Goal: Task Accomplishment & Management: Complete application form

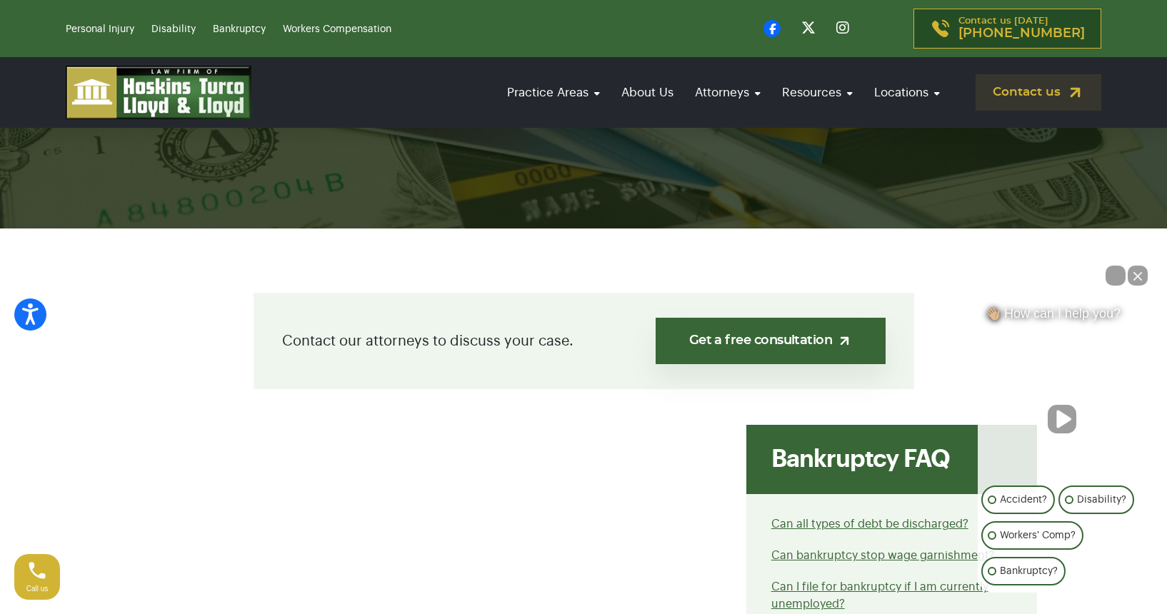
scroll to position [215, 0]
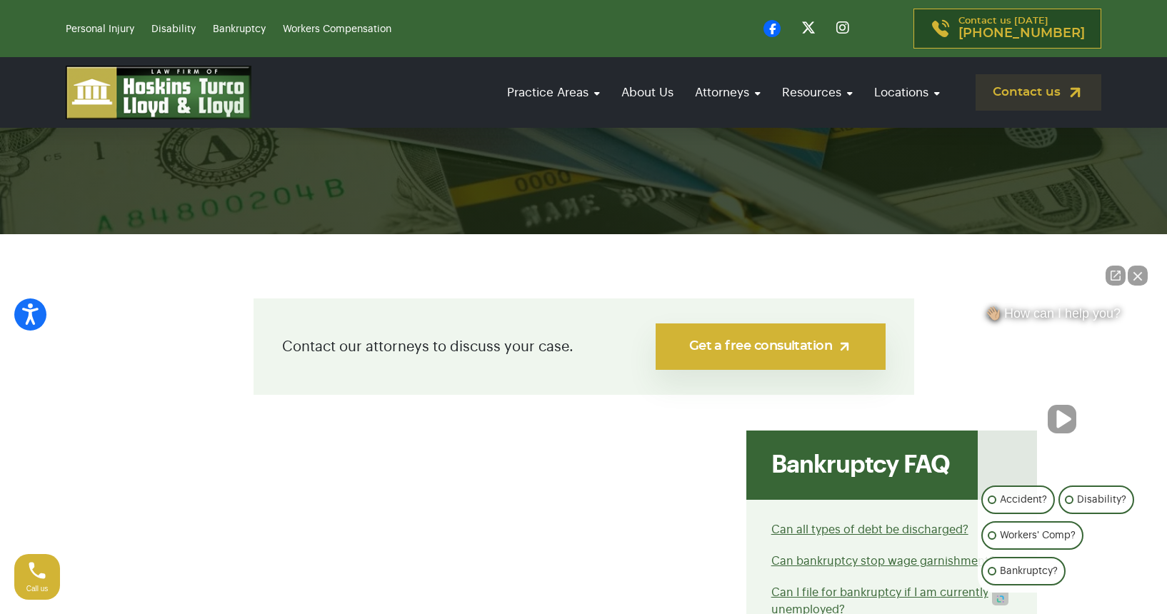
click at [775, 342] on link "Get a free consultation" at bounding box center [770, 347] width 229 height 46
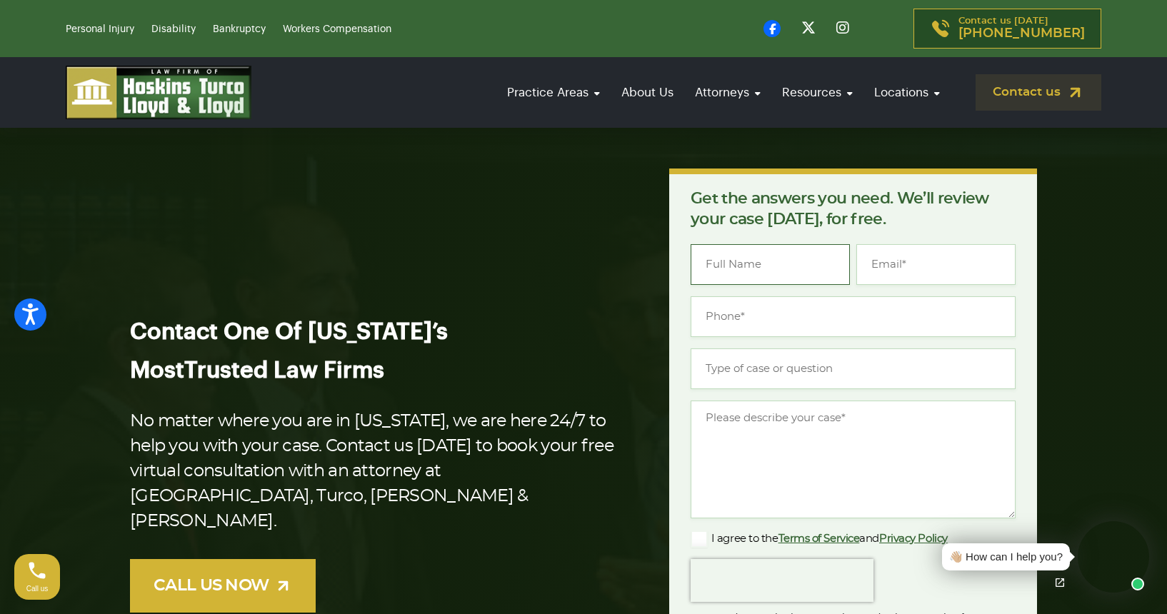
click at [742, 276] on input "Name *" at bounding box center [770, 264] width 159 height 41
type input "Cory D Hyland"
type input "cdhyland34@gmail.com"
type input "(772) 359-8391"
click at [736, 364] on input "Type of case or question *" at bounding box center [853, 369] width 325 height 41
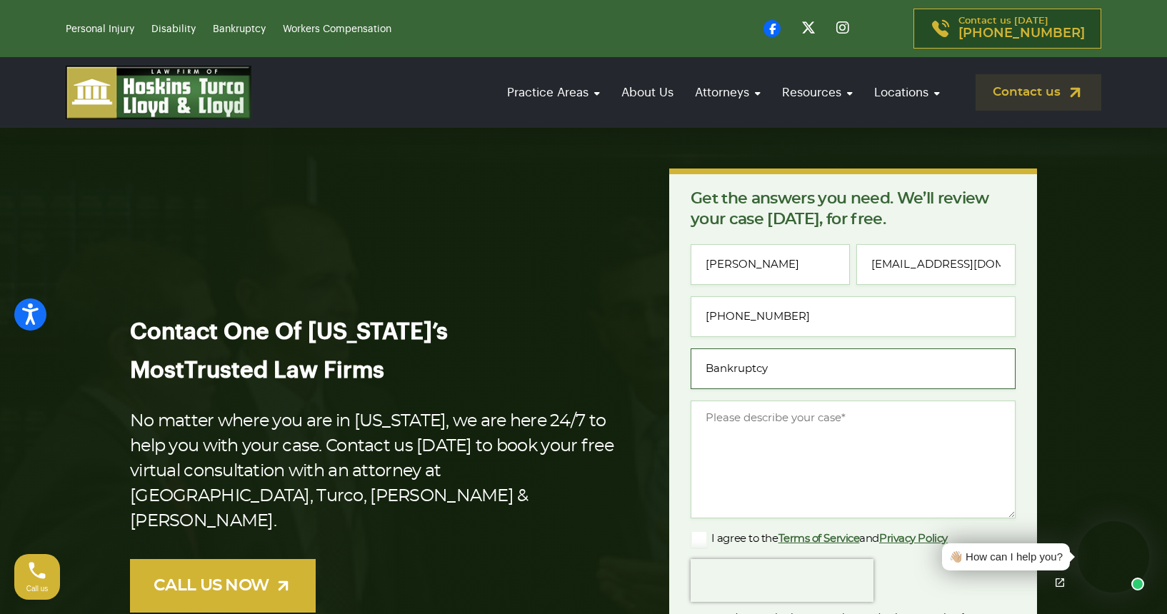
type input "Bankruptcy"
click at [745, 427] on textarea "Message *" at bounding box center [853, 460] width 325 height 118
type textarea "I"
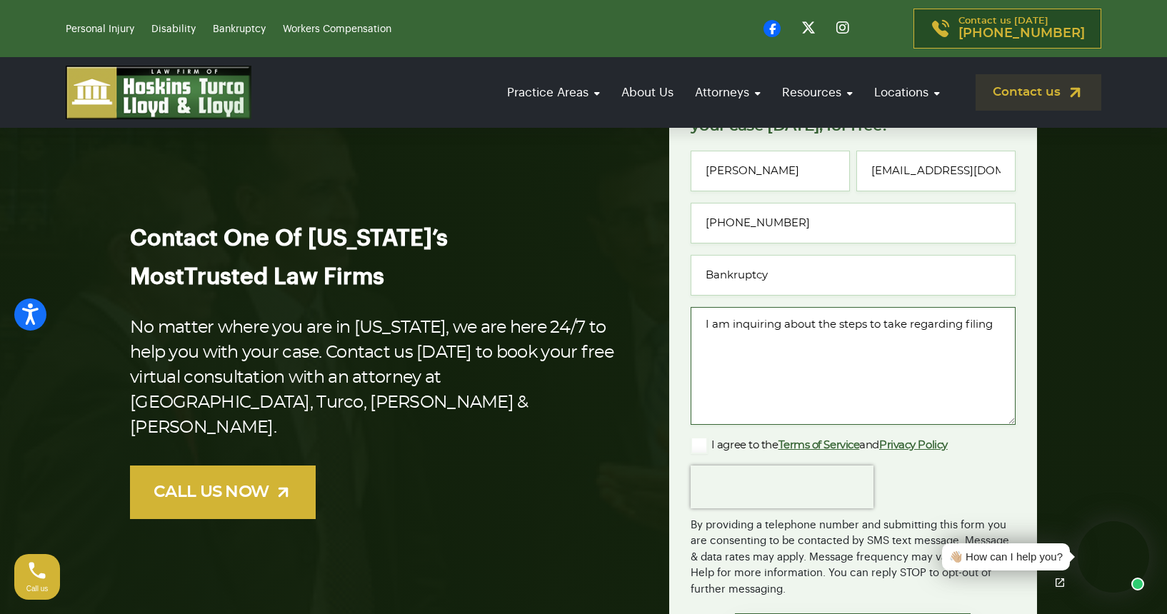
scroll to position [186, 0]
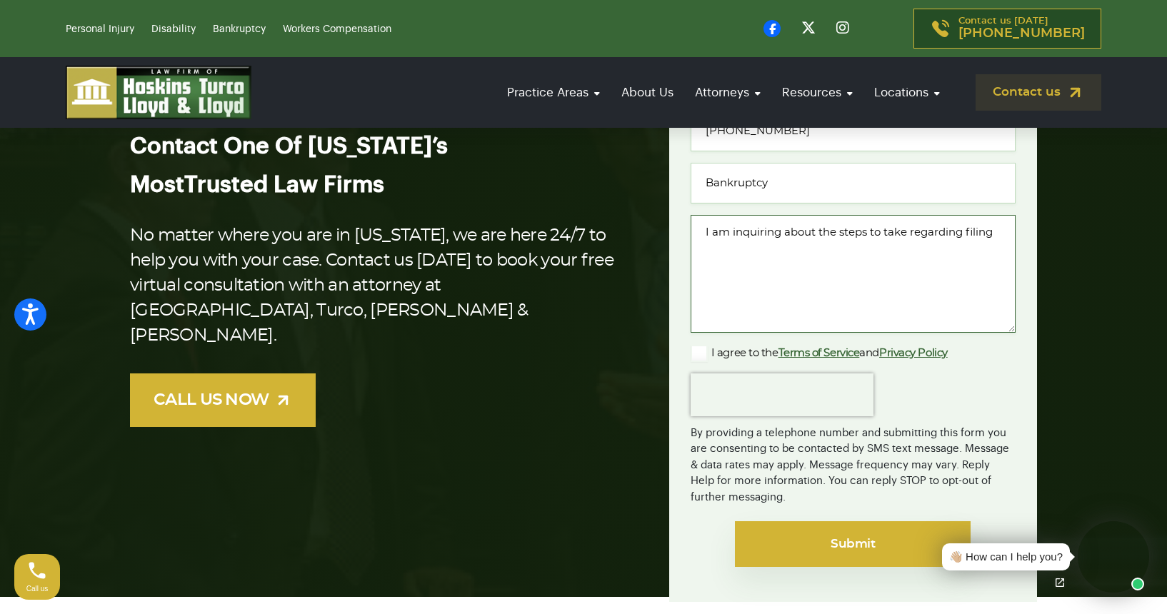
type textarea "I am inquiring about the steps to take regarding filing"
click at [846, 554] on input "Submit" at bounding box center [853, 545] width 236 height 46
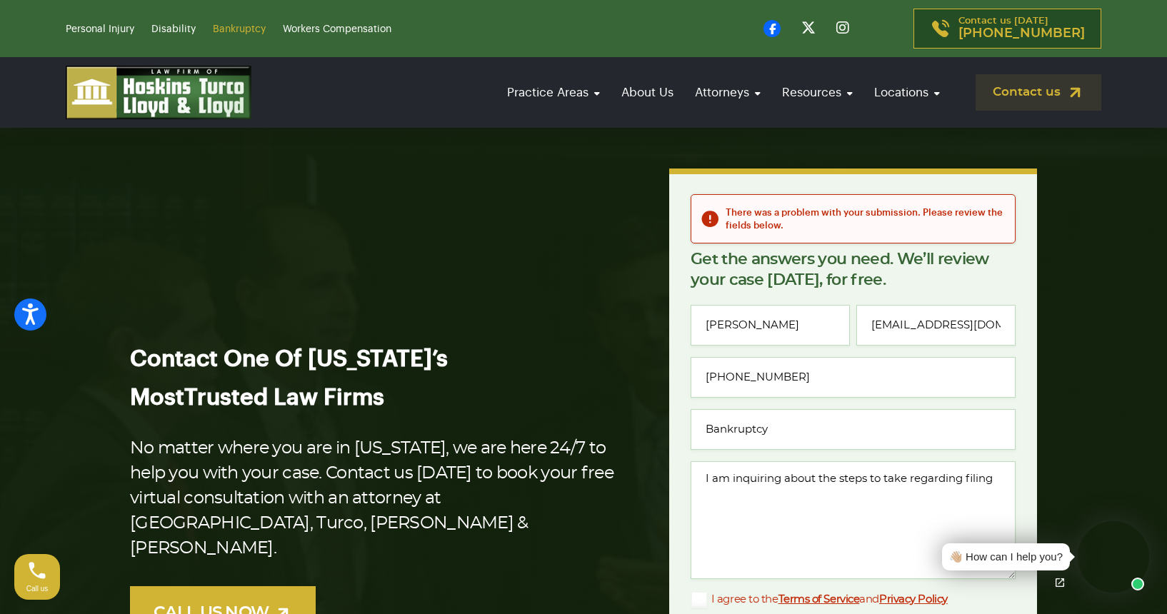
click at [249, 32] on link "Bankruptcy" at bounding box center [239, 29] width 53 height 10
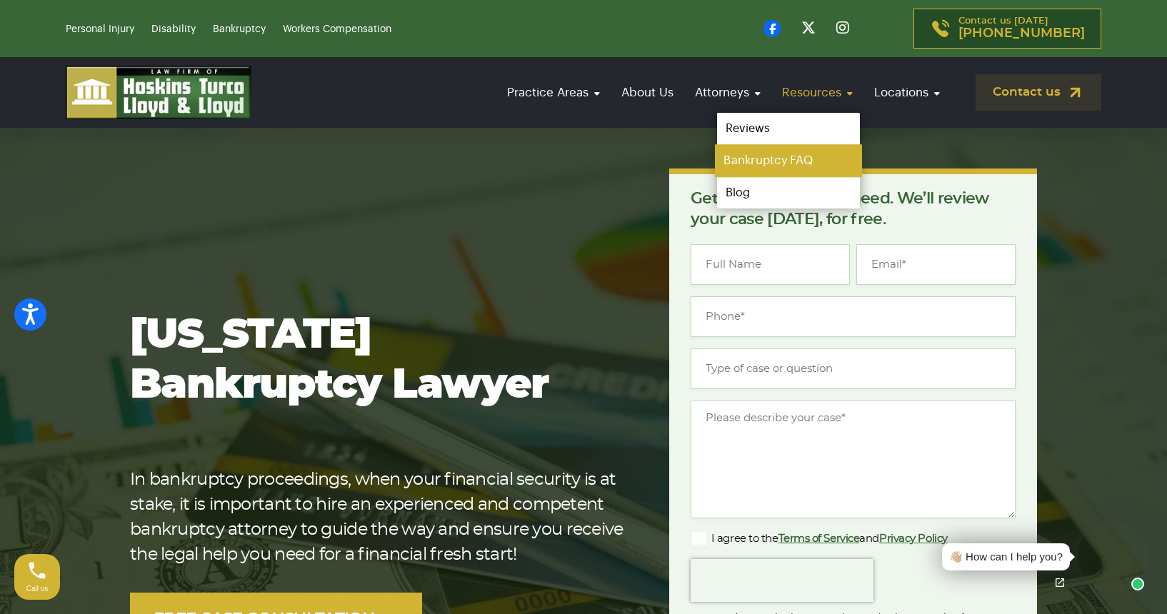
click at [772, 159] on link "Bankruptcy FAQ" at bounding box center [788, 161] width 147 height 32
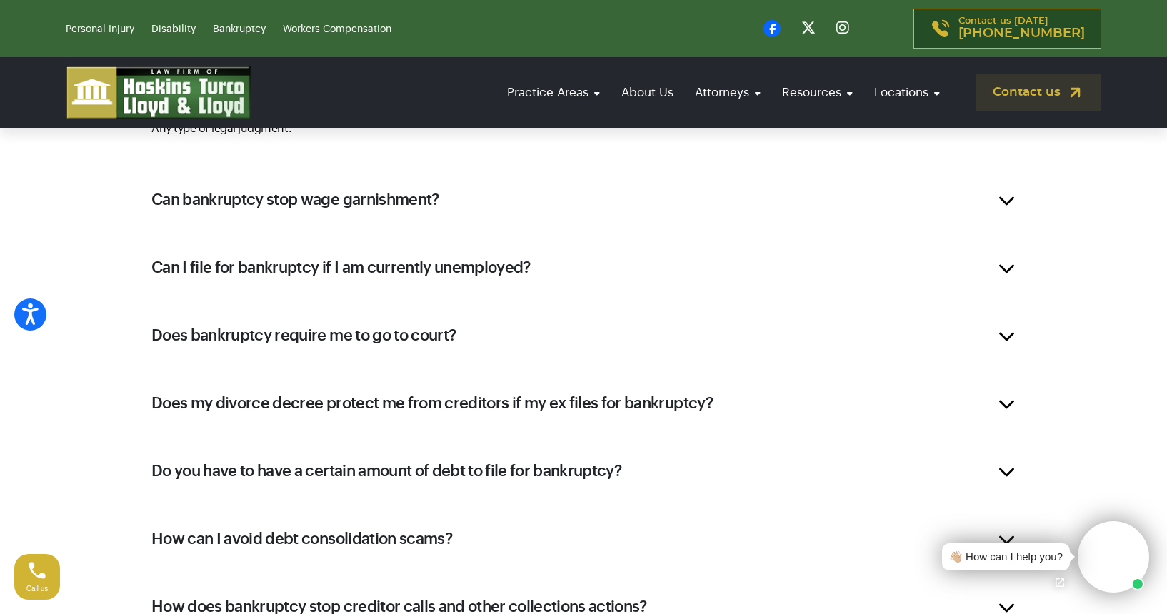
scroll to position [1185, 0]
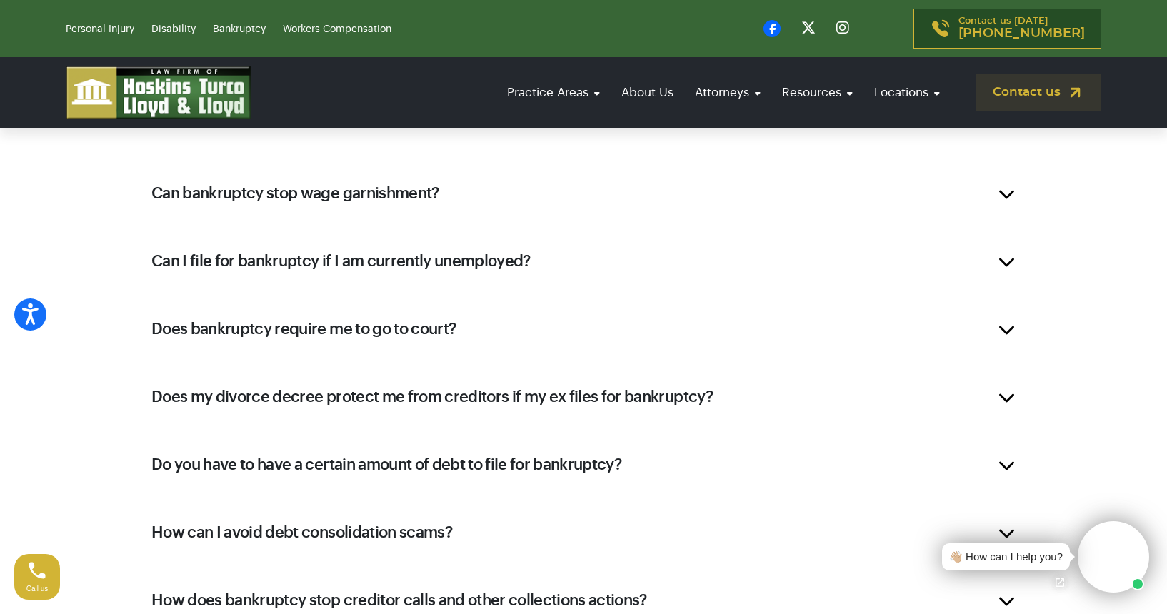
click at [1010, 198] on div "Can bankruptcy stop wage garnishment?" at bounding box center [583, 193] width 907 height 57
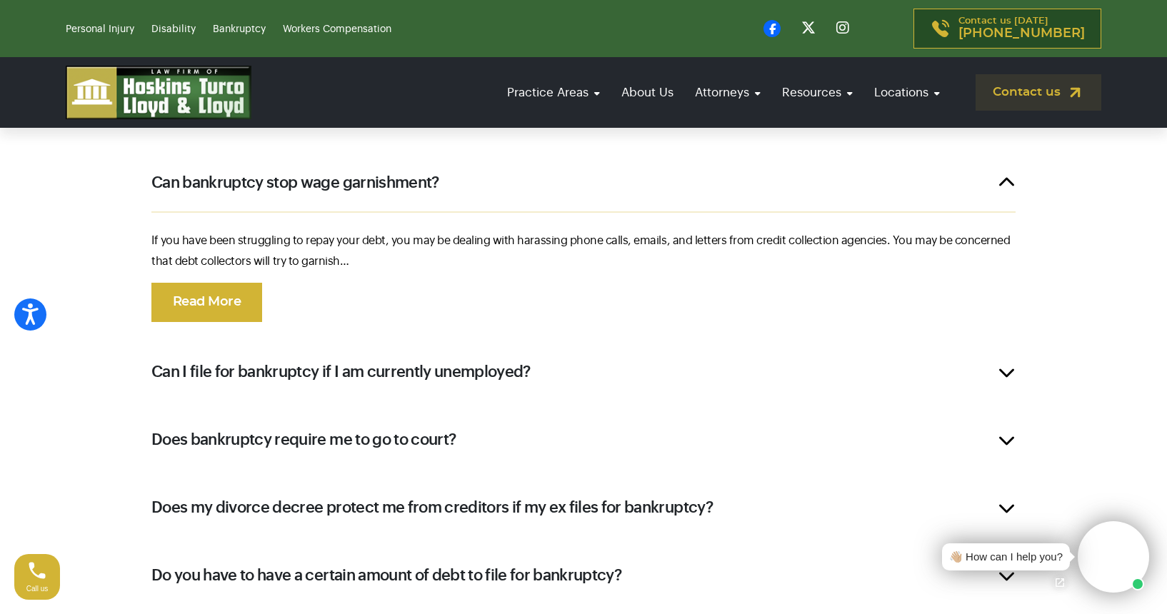
scroll to position [860, 0]
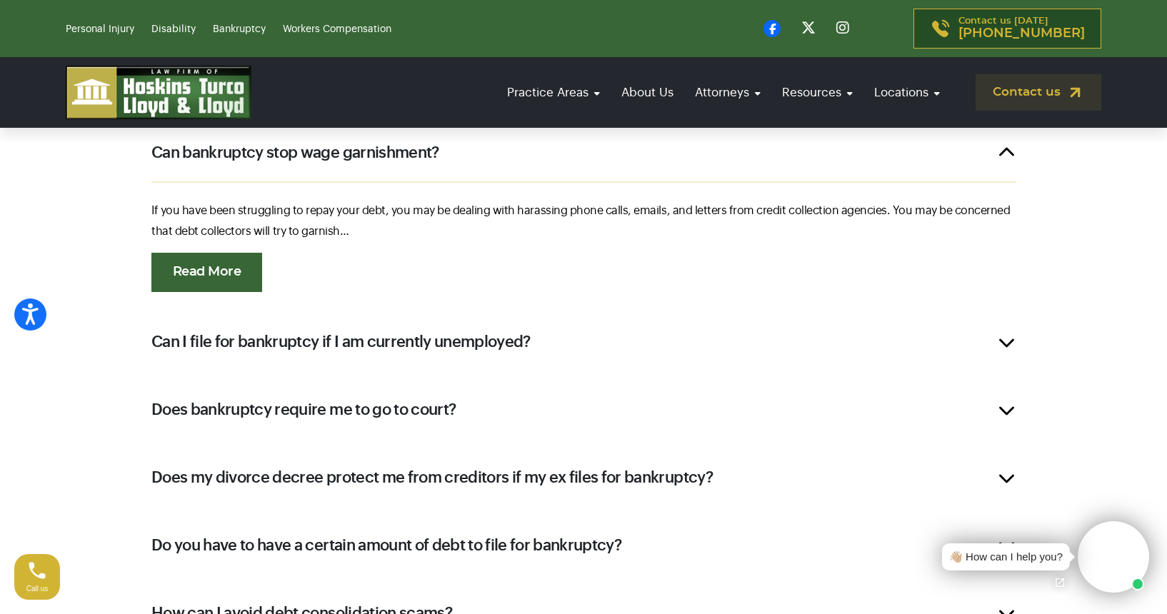
click at [218, 274] on link "Read More" at bounding box center [206, 272] width 111 height 39
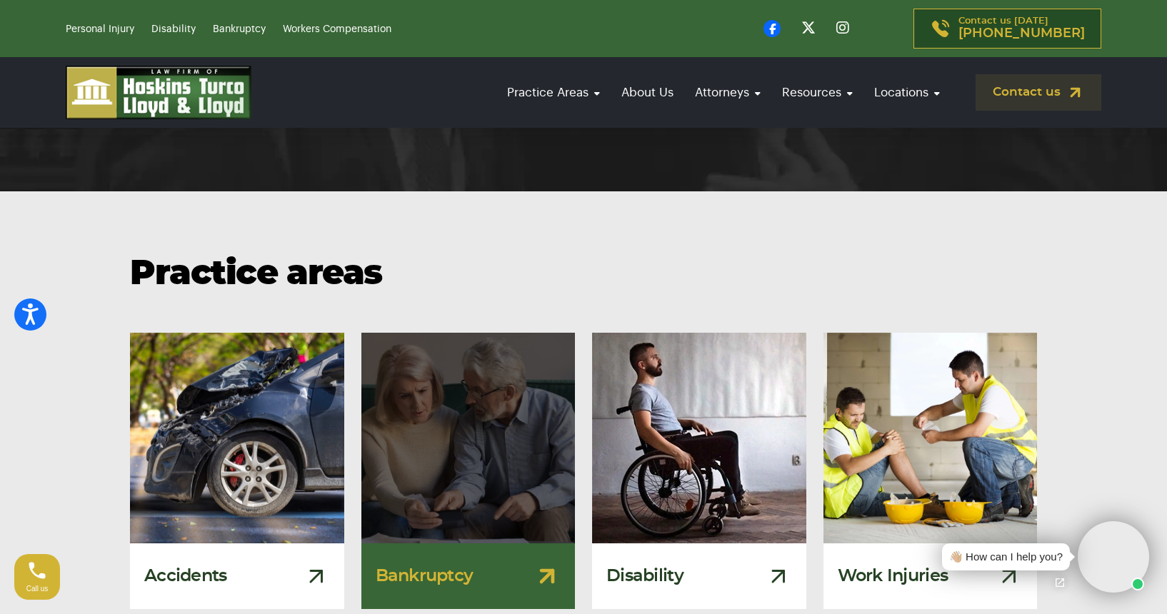
scroll to position [3175, 0]
click at [477, 372] on img at bounding box center [468, 439] width 235 height 232
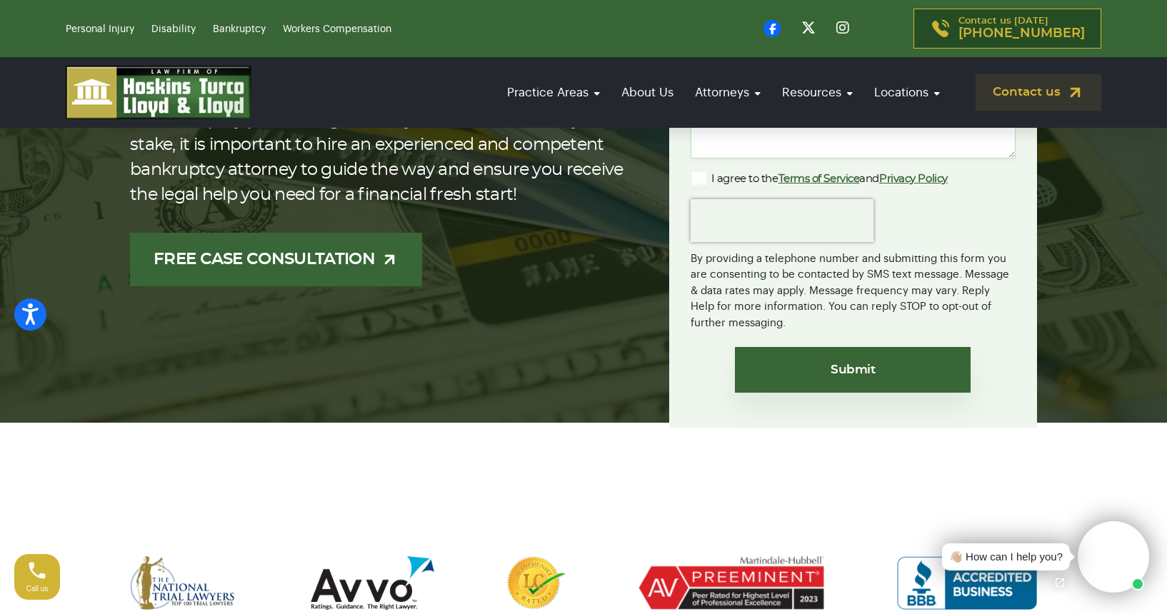
scroll to position [359, 0]
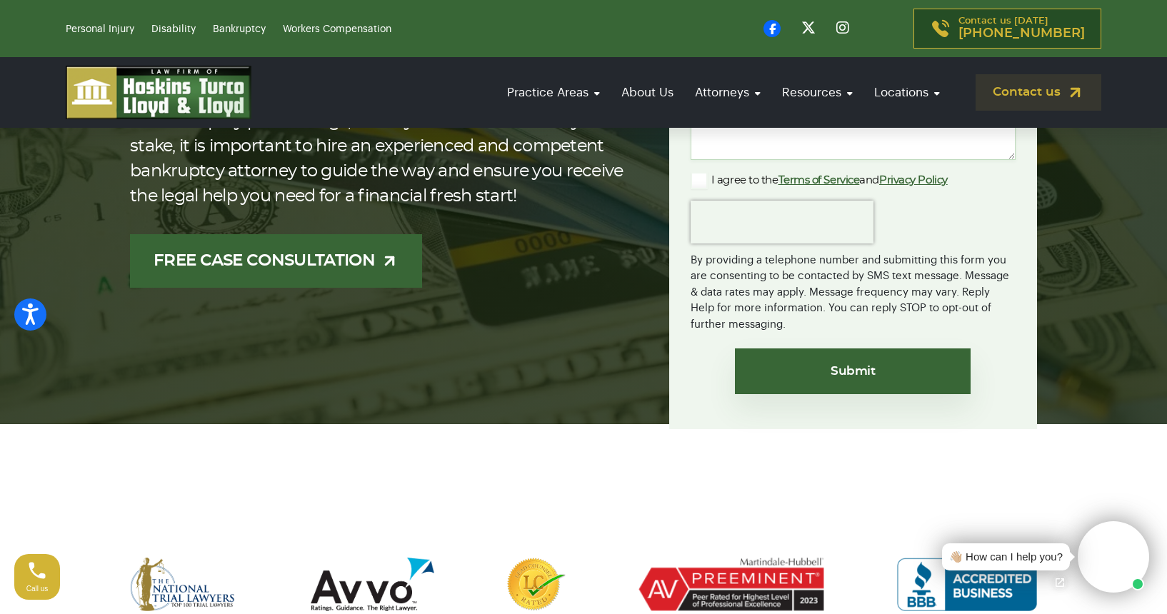
click at [357, 277] on link "FREE CASE CONSULTATION" at bounding box center [276, 261] width 292 height 54
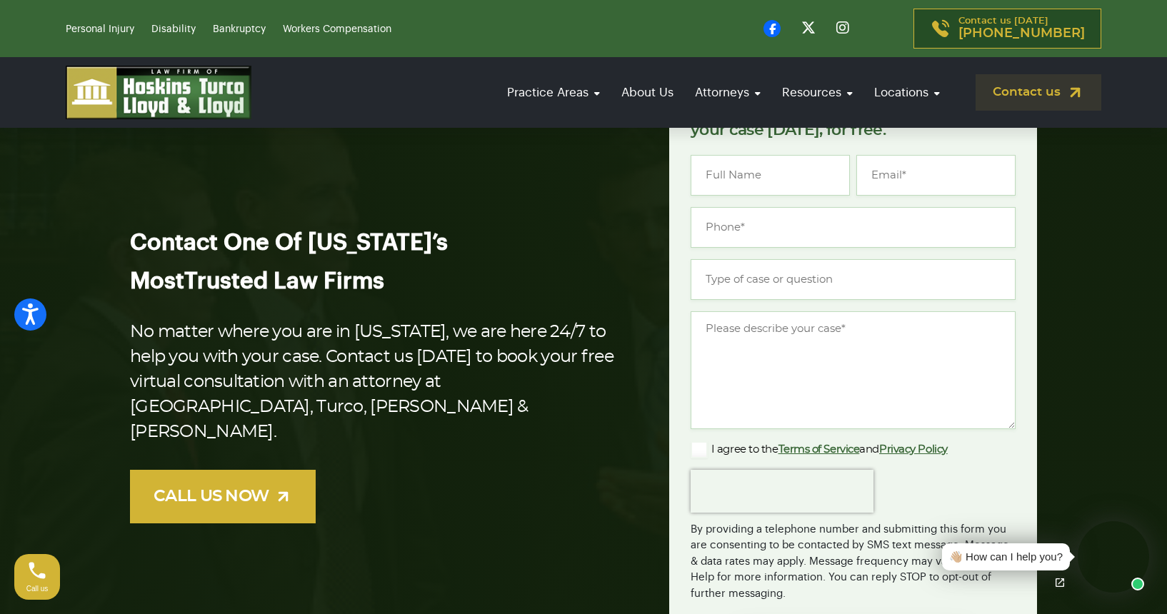
scroll to position [205, 0]
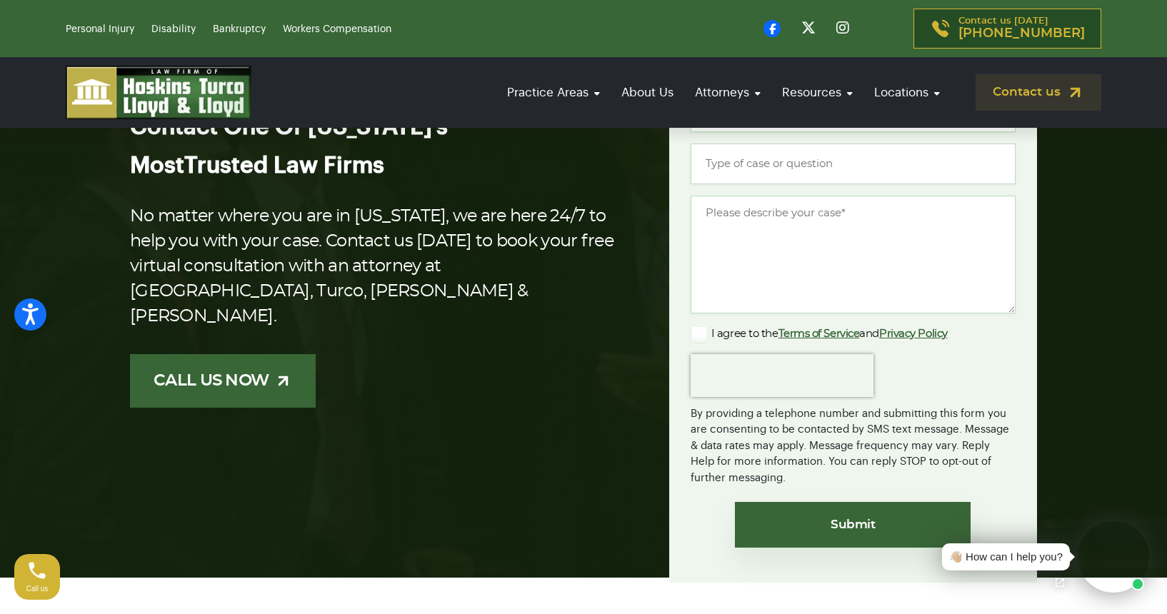
click at [240, 382] on link "CALL US NOW" at bounding box center [223, 381] width 186 height 54
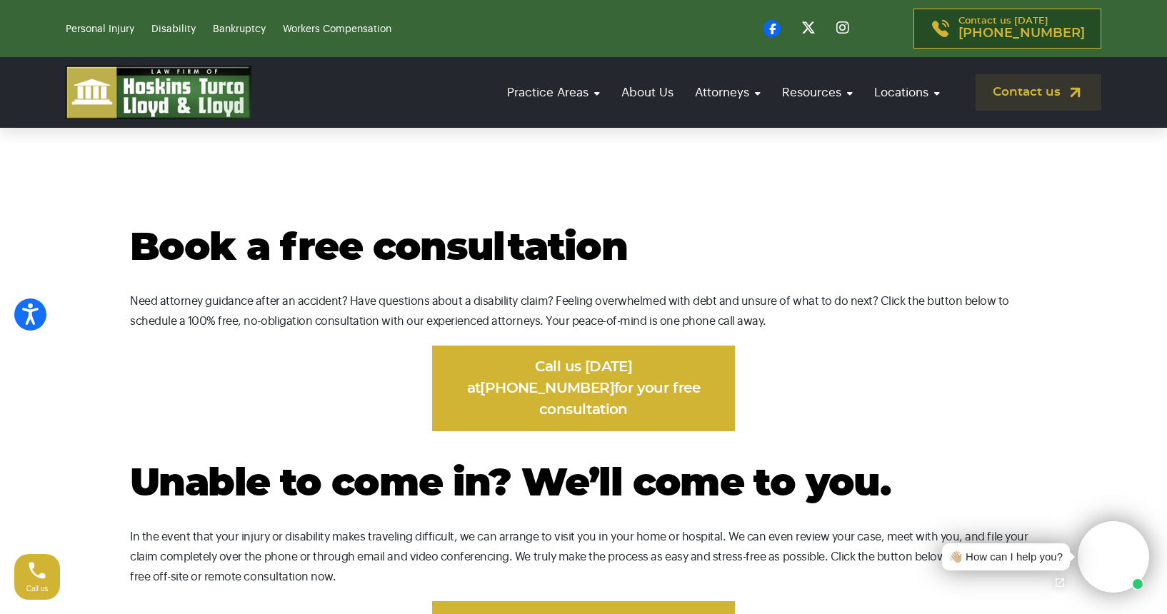
scroll to position [635, 0]
